Goal: Task Accomplishment & Management: Use online tool/utility

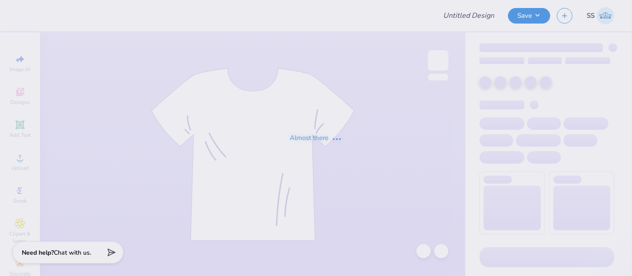
type input "Merch"
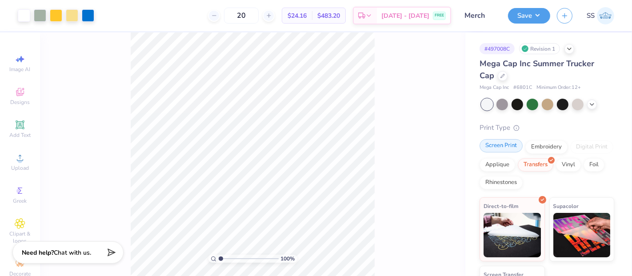
click at [506, 148] on div "Screen Print" at bounding box center [501, 145] width 43 height 13
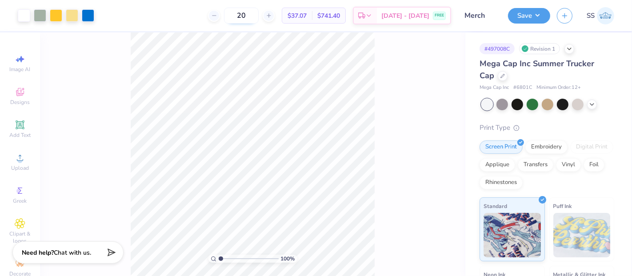
click at [259, 17] on input "20" at bounding box center [241, 16] width 35 height 16
click at [522, 87] on span "# 6801C" at bounding box center [522, 88] width 19 height 8
copy span "6801C"
click at [548, 147] on div "Embroidery" at bounding box center [546, 145] width 42 height 13
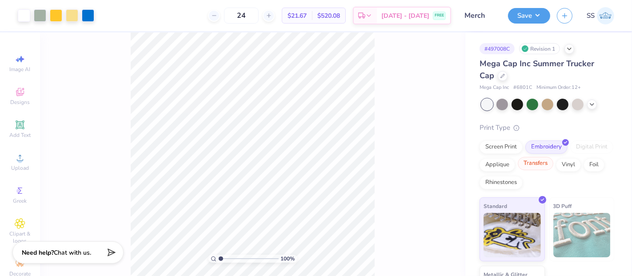
click at [553, 166] on div "Transfers" at bounding box center [536, 163] width 36 height 13
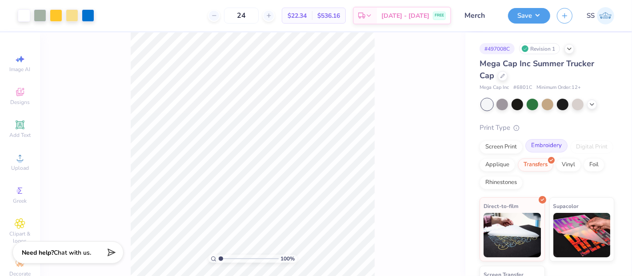
click at [542, 147] on div "Embroidery" at bounding box center [546, 145] width 42 height 13
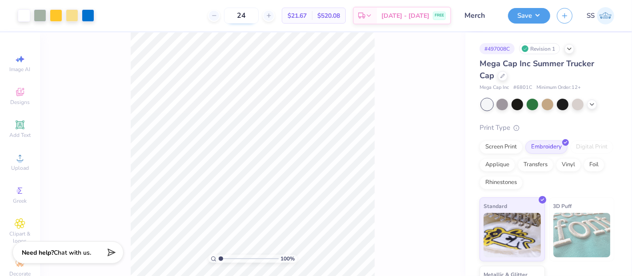
click at [259, 14] on input "24" at bounding box center [241, 16] width 35 height 16
click at [553, 162] on div "Transfers" at bounding box center [536, 163] width 36 height 13
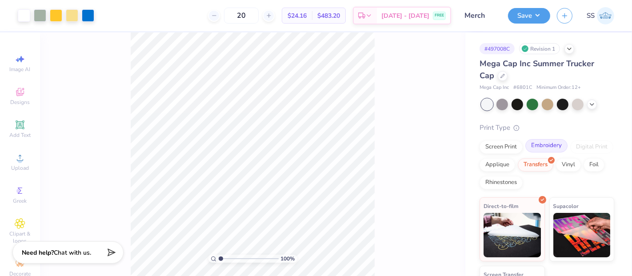
click at [552, 144] on div "Embroidery" at bounding box center [546, 145] width 42 height 13
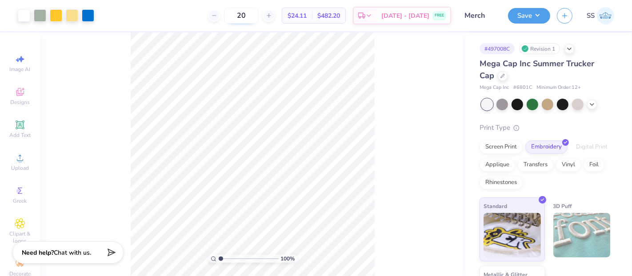
click at [259, 20] on input "20" at bounding box center [241, 16] width 35 height 16
type input "24"
click at [553, 163] on div "Transfers" at bounding box center [536, 163] width 36 height 13
